Goal: Check status: Check status

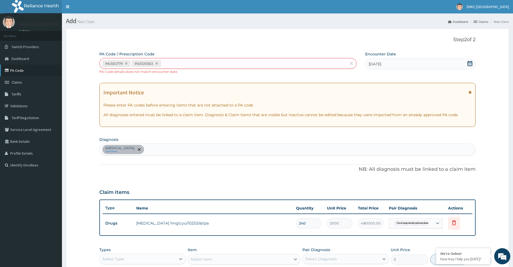
click at [26, 69] on link "PA Code" at bounding box center [31, 71] width 62 height 12
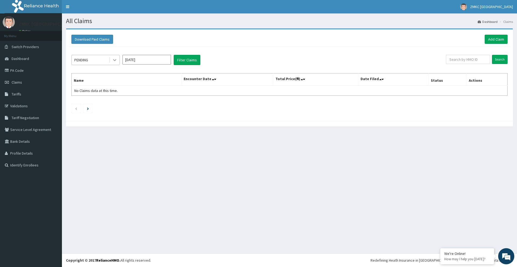
click at [116, 61] on icon at bounding box center [114, 59] width 5 height 5
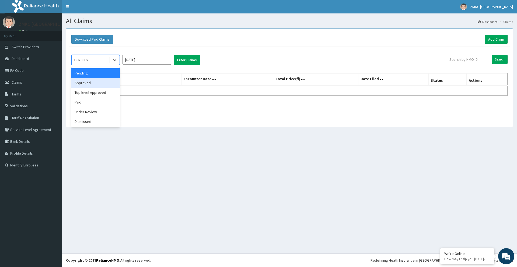
click at [109, 85] on div "Approved" at bounding box center [95, 83] width 48 height 10
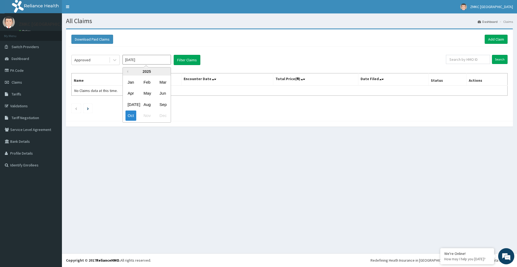
click at [157, 60] on input "[DATE]" at bounding box center [147, 60] width 48 height 10
click at [162, 102] on div "Sep" at bounding box center [162, 105] width 11 height 10
click at [190, 61] on button "Filter Claims" at bounding box center [187, 60] width 27 height 10
click at [118, 62] on div at bounding box center [115, 60] width 10 height 10
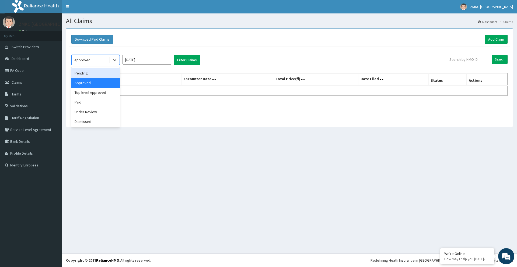
click at [112, 74] on div "Pending" at bounding box center [95, 73] width 48 height 10
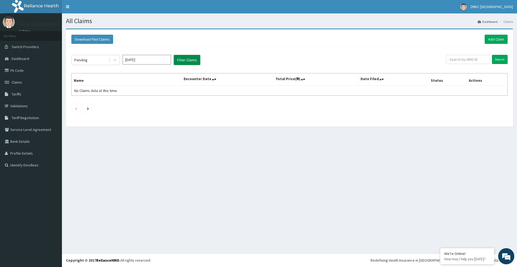
click at [191, 60] on button "Filter Claims" at bounding box center [187, 60] width 27 height 10
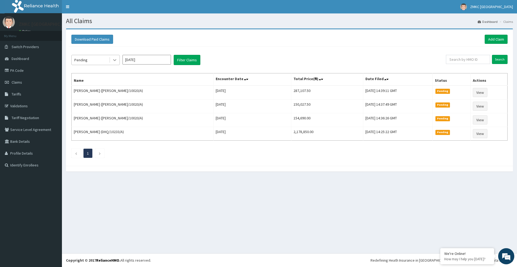
click at [113, 59] on icon at bounding box center [114, 59] width 5 height 5
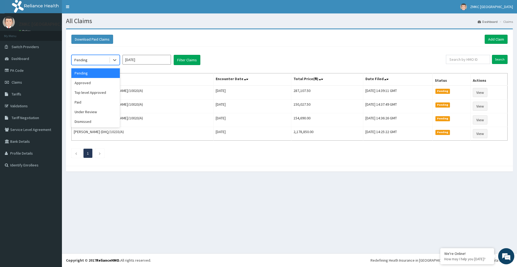
click at [148, 58] on input "[DATE]" at bounding box center [147, 60] width 48 height 10
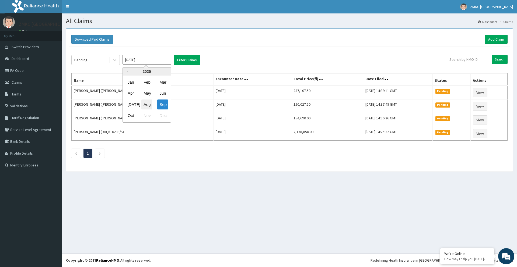
click at [149, 105] on div "Aug" at bounding box center [146, 105] width 11 height 10
click at [186, 60] on button "Filter Claims" at bounding box center [187, 60] width 27 height 10
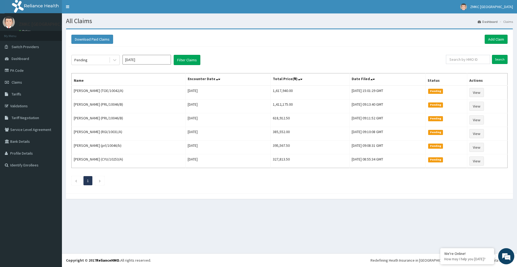
click at [139, 61] on input "[DATE]" at bounding box center [147, 60] width 48 height 10
click at [127, 107] on div "[DATE]" at bounding box center [130, 105] width 11 height 10
type input "[DATE]"
click at [192, 57] on button "Filter Claims" at bounding box center [187, 60] width 27 height 10
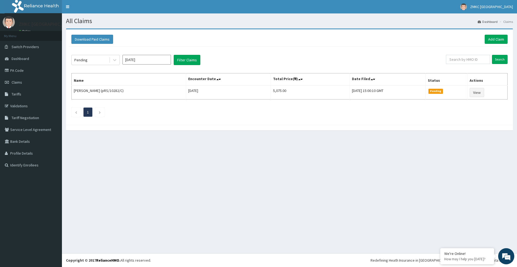
drag, startPoint x: 517, startPoint y: 187, endPoint x: 517, endPoint y: 267, distance: 79.7
click at [517, 267] on div "R EL Toggle navigation ZMKC Lagos ZMKC [GEOGRAPHIC_DATA] - [EMAIL_ADDRESS][DOMA…" at bounding box center [258, 133] width 517 height 267
